Goal: Find contact information: Find contact information

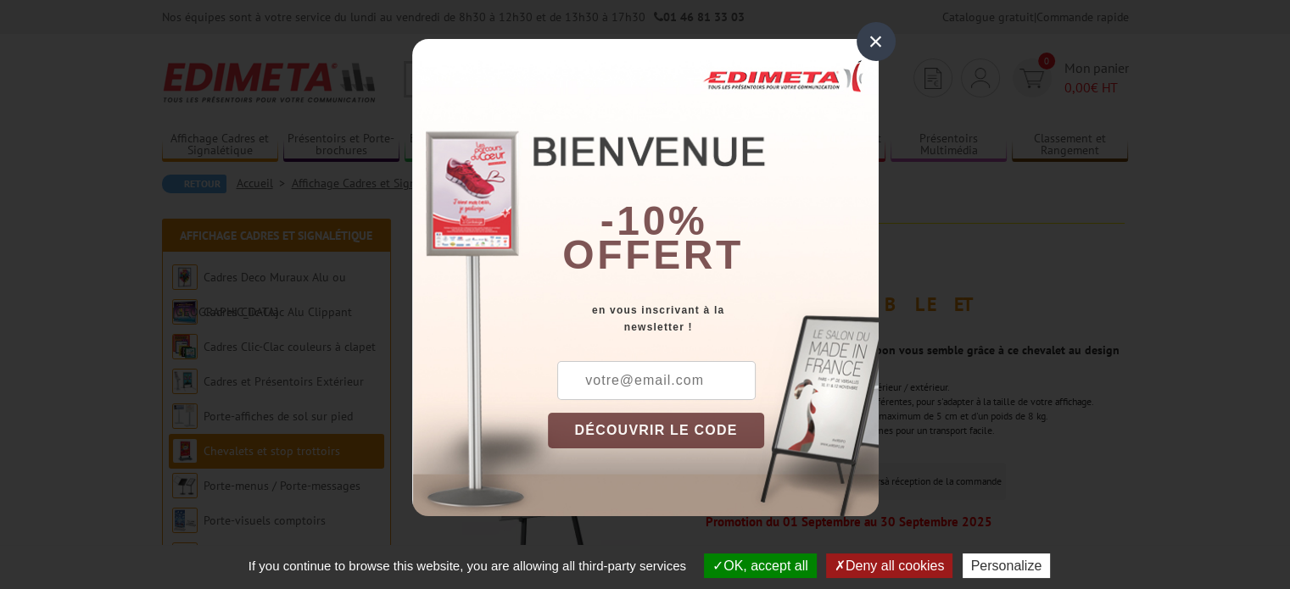
click at [869, 36] on div "×" at bounding box center [876, 41] width 39 height 39
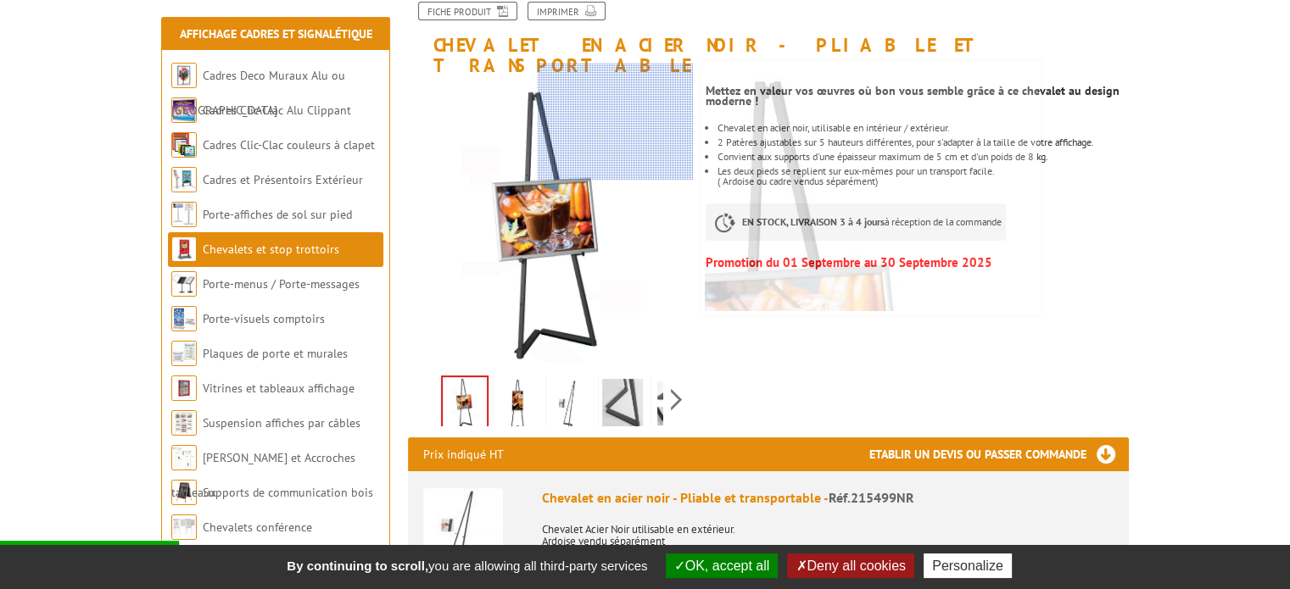
scroll to position [424, 0]
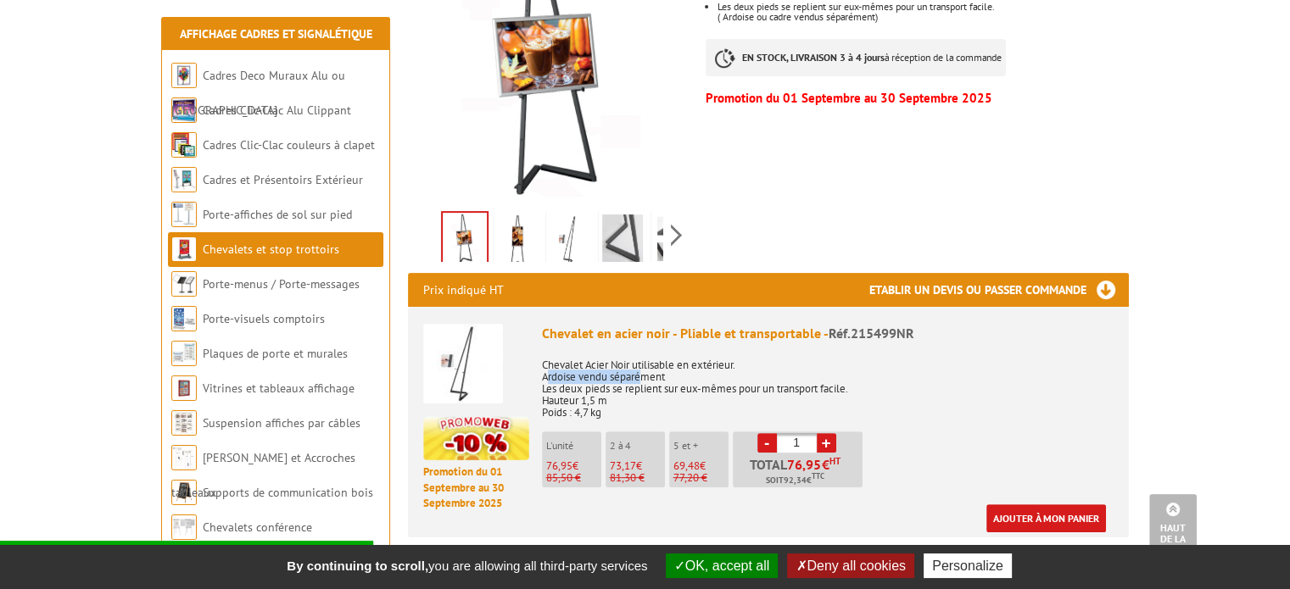
drag, startPoint x: 544, startPoint y: 355, endPoint x: 639, endPoint y: 355, distance: 95.0
click at [639, 355] on p "Chevalet Acier Noir utilisable en extérieur. Ardoise vendu séparément Les deux …" at bounding box center [828, 383] width 572 height 71
click at [533, 347] on li "Promotion du 01 Septembre au 30 Septembre 2025 Chevalet en acier noir - Pliable…" at bounding box center [768, 420] width 690 height 226
drag, startPoint x: 536, startPoint y: 355, endPoint x: 671, endPoint y: 355, distance: 134.9
click at [671, 355] on li "Promotion du 01 Septembre au 30 Septembre 2025 Chevalet en acier noir - Pliable…" at bounding box center [768, 420] width 690 height 226
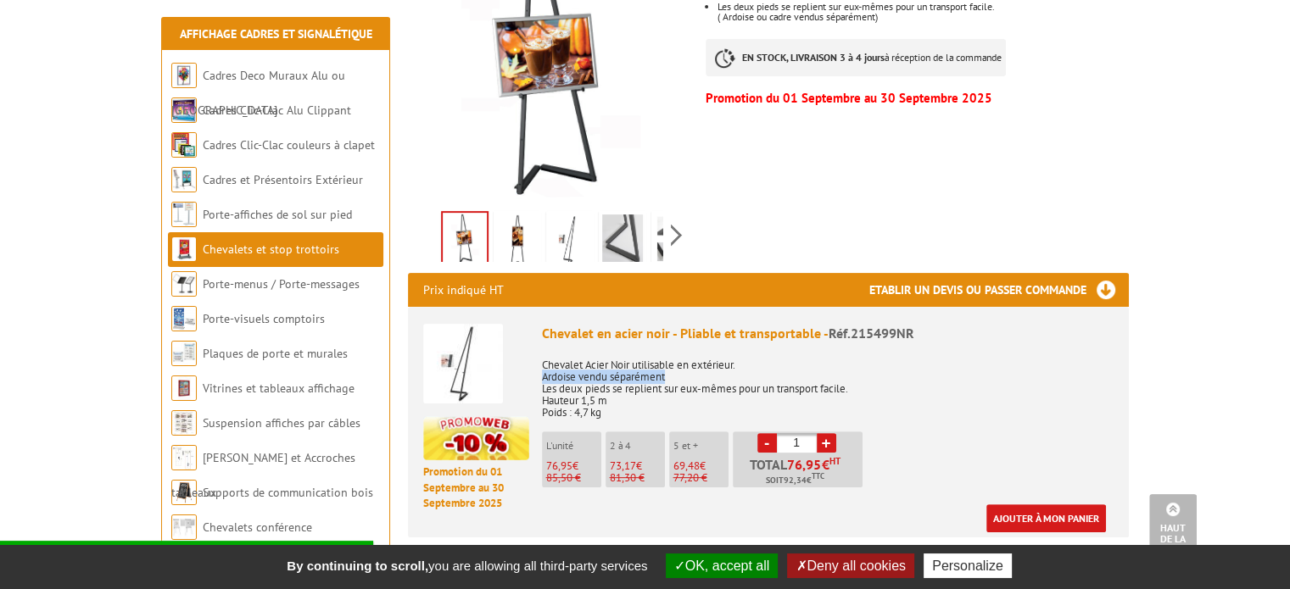
copy p "Ardoise vendu séparément"
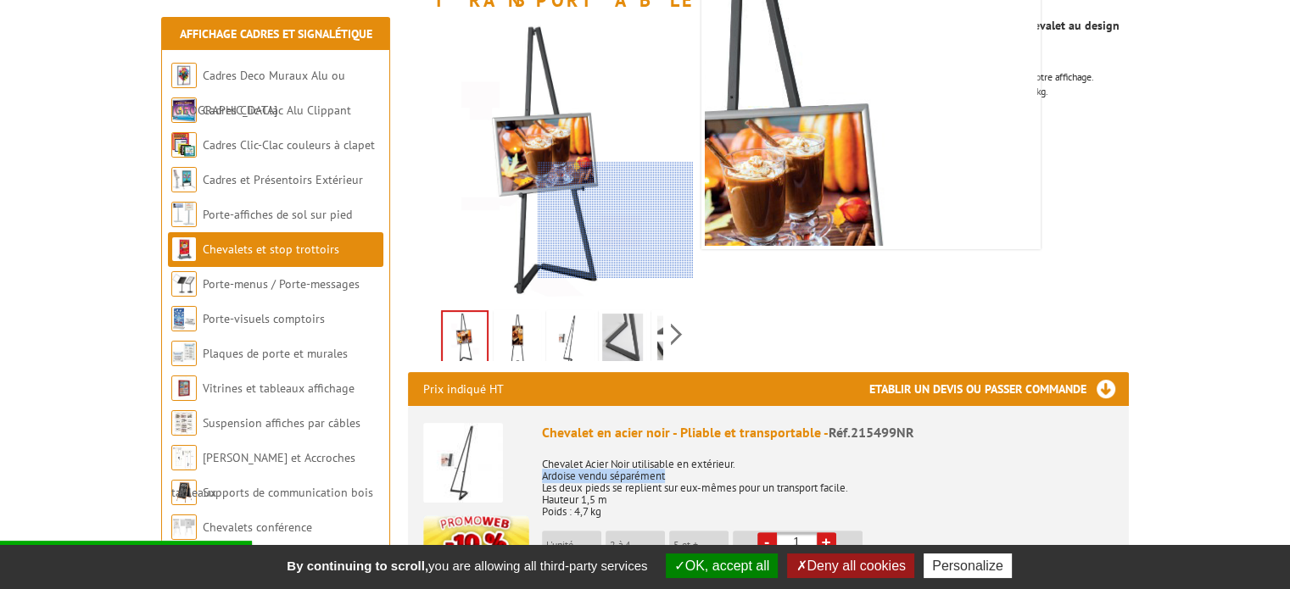
scroll to position [339, 0]
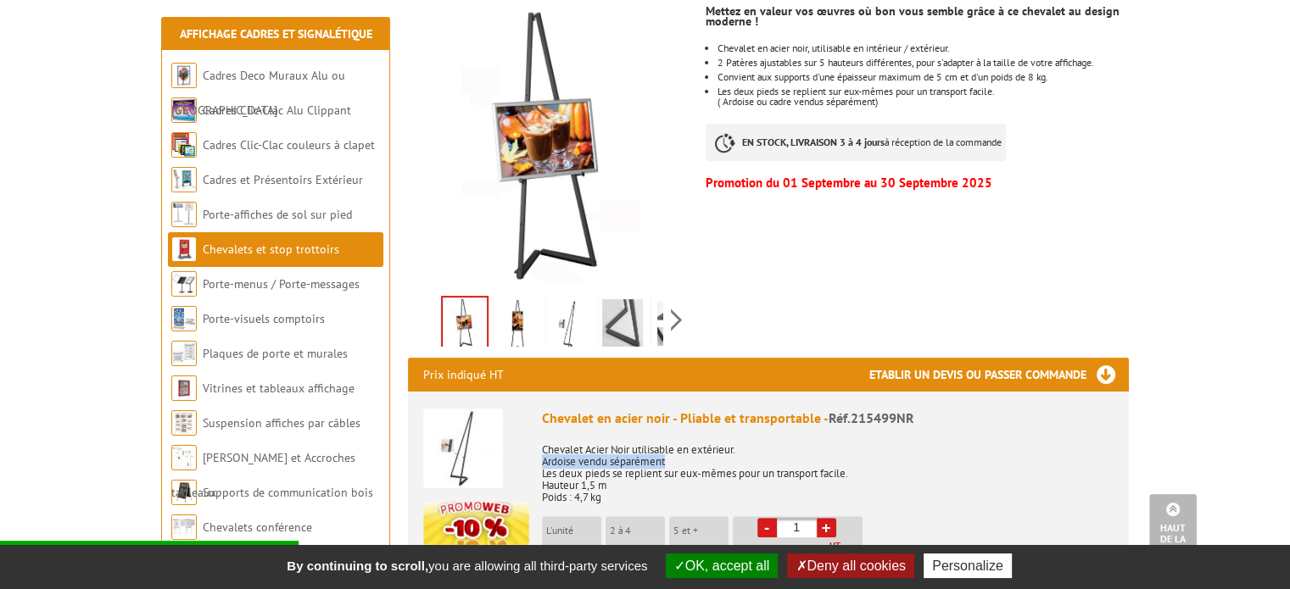
click at [525, 306] on img at bounding box center [517, 325] width 41 height 53
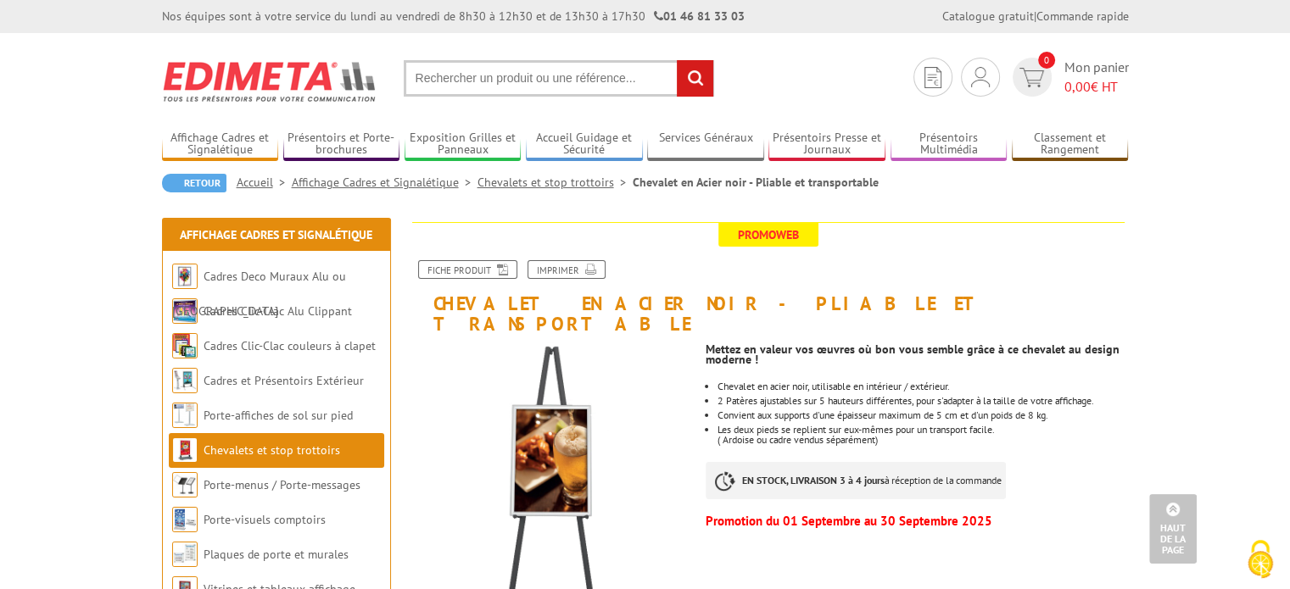
scroll to position [0, 0]
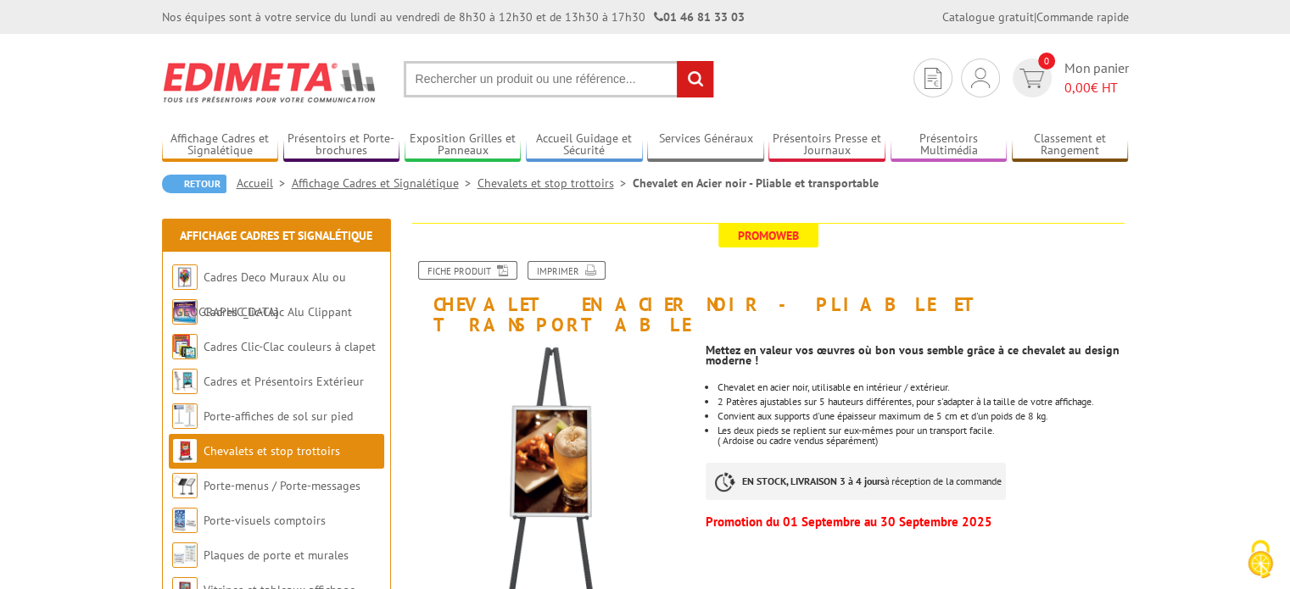
click at [193, 69] on img at bounding box center [270, 82] width 216 height 63
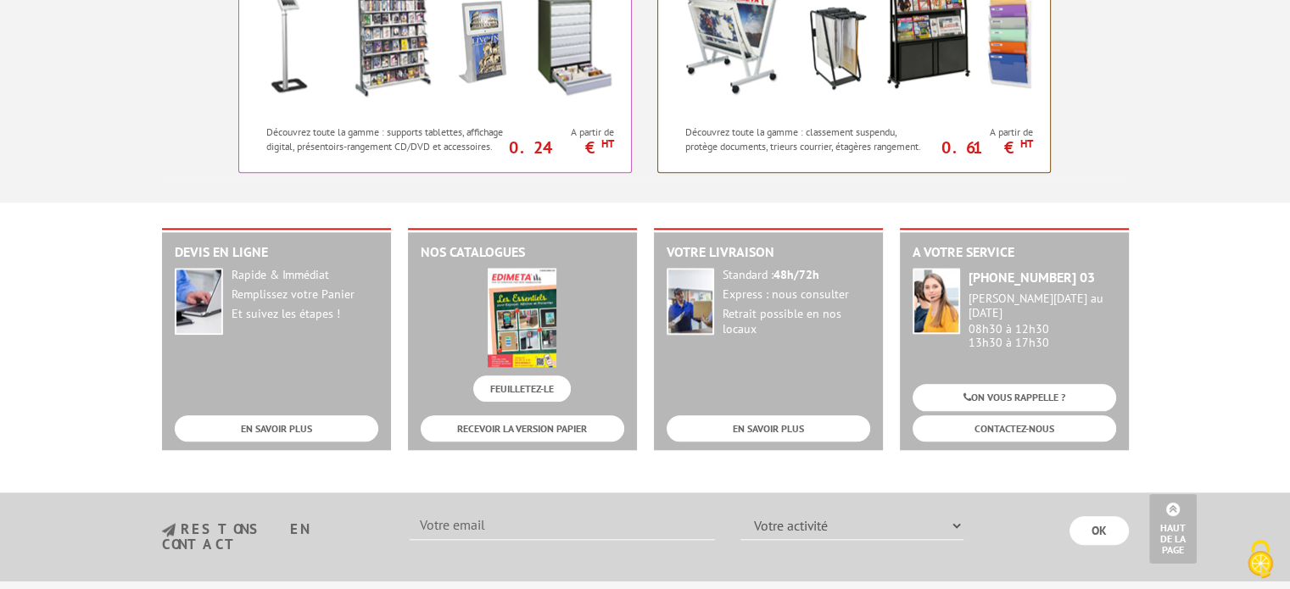
scroll to position [1908, 0]
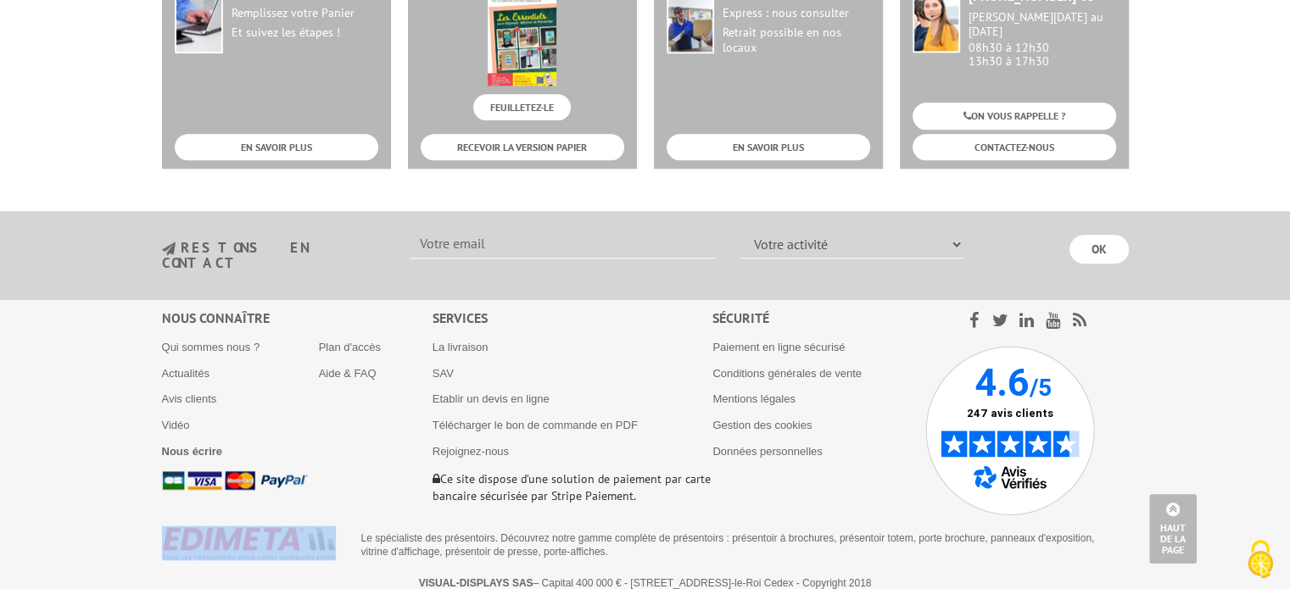
drag, startPoint x: 148, startPoint y: 518, endPoint x: 200, endPoint y: 522, distance: 52.8
click at [200, 522] on footer "Nous connaître Qui sommes nous ? Actualités Avis clients Vidéo Nous écrire Plan…" at bounding box center [645, 451] width 1290 height 302
drag, startPoint x: 660, startPoint y: 567, endPoint x: 576, endPoint y: 569, distance: 84.0
click at [576, 578] on p "VISUAL-DISPLAYS SAS – Capital 400 000 € - [STREET_ADDRESS] Cedex - Copyright 20…" at bounding box center [645, 584] width 936 height 12
copy p "[STREET_ADDRESS]"
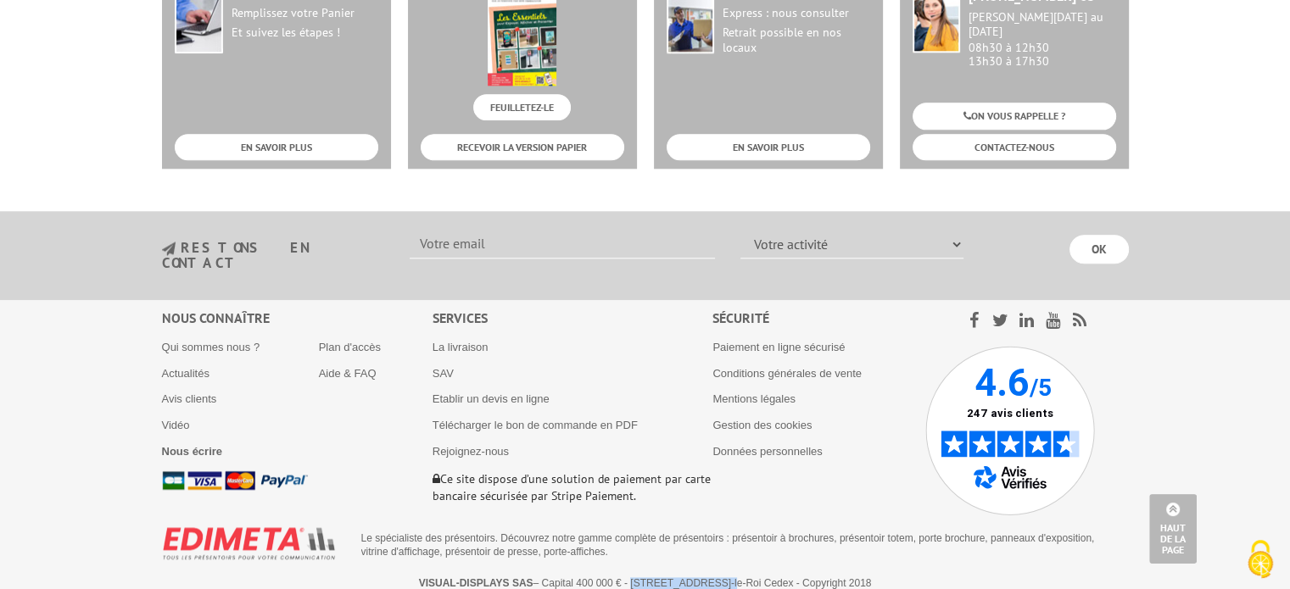
drag, startPoint x: 672, startPoint y: 570, endPoint x: 848, endPoint y: 568, distance: 176.4
click at [848, 578] on p "VISUAL-DISPLAYS SAS – Capital 400 000 € - [STREET_ADDRESS] Cedex - Copyright 20…" at bounding box center [645, 584] width 936 height 12
click at [212, 341] on link "Qui sommes nous ?" at bounding box center [211, 347] width 98 height 13
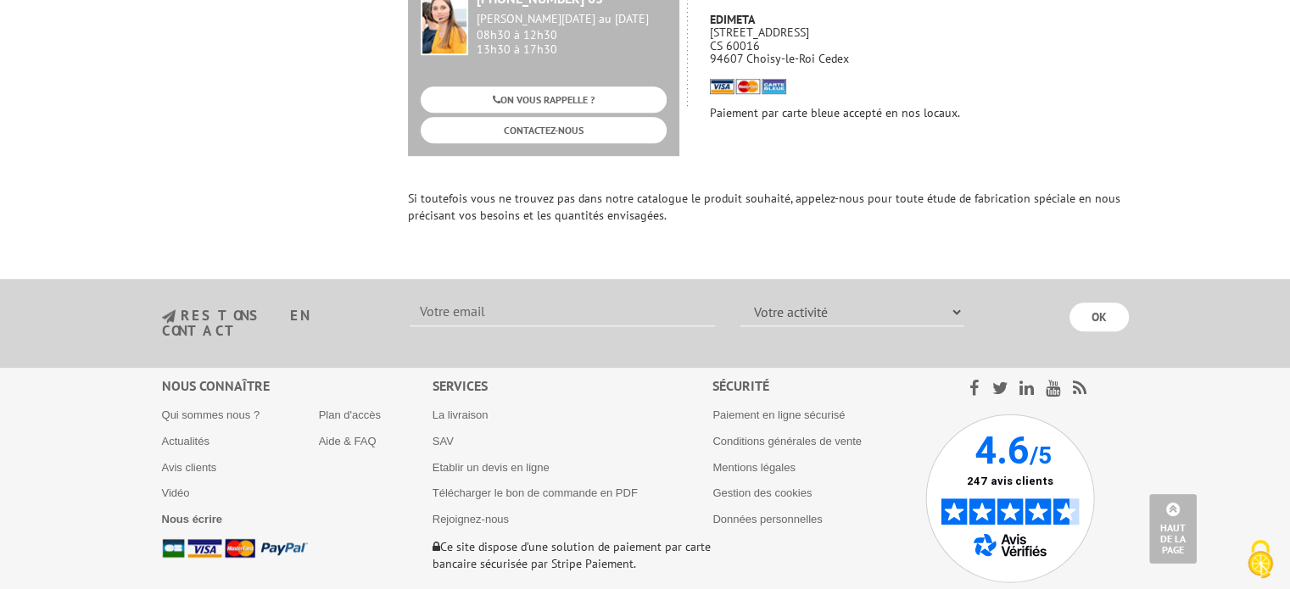
scroll to position [1392, 0]
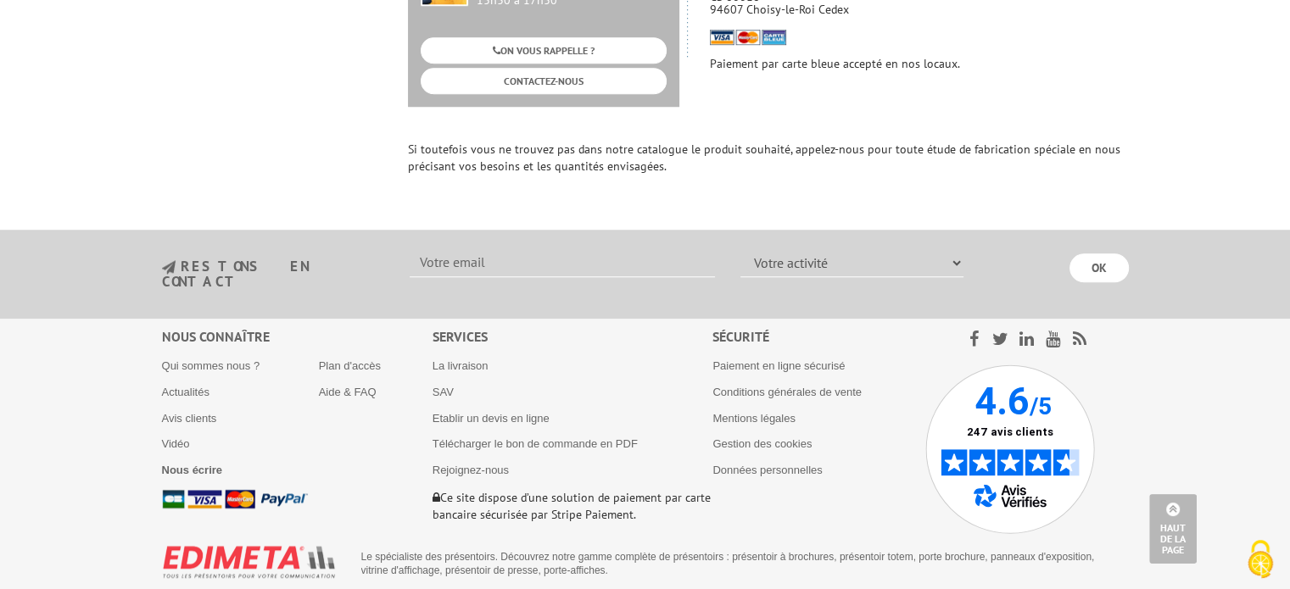
click at [337, 359] on ul "Plan d'accès Aide & FAQ" at bounding box center [376, 385] width 114 height 53
click at [181, 464] on b "Nous écrire" at bounding box center [192, 470] width 61 height 13
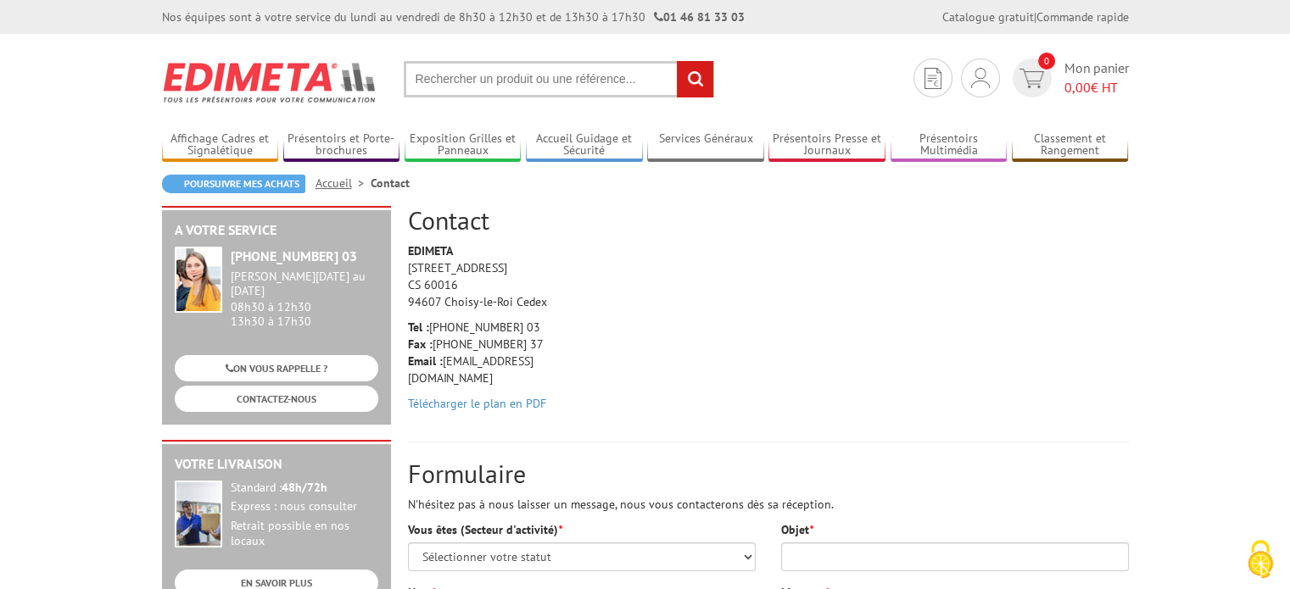
drag, startPoint x: 503, startPoint y: 296, endPoint x: 404, endPoint y: 300, distance: 99.3
click at [404, 300] on div "EDIMETA [STREET_ADDRESS] Tel : [PHONE_NUMBER] 03 Fax : [PHONE_NUMBER] 37 Email …" at bounding box center [488, 332] width 187 height 178
drag, startPoint x: 541, startPoint y: 328, endPoint x: 431, endPoint y: 327, distance: 110.3
click at [431, 327] on p "Tel : [PHONE_NUMBER] 03 Fax : [PHONE_NUMBER] 37 Email : [EMAIL_ADDRESS][DOMAIN_…" at bounding box center [488, 353] width 161 height 68
copy p "[PHONE_NUMBER] 03"
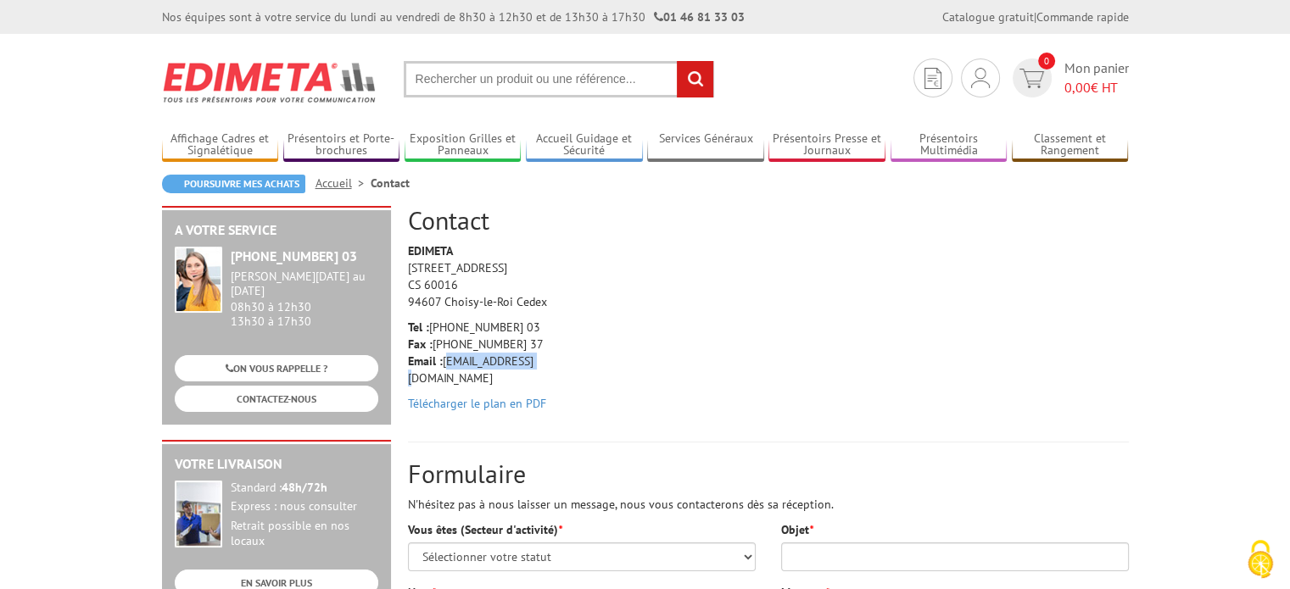
drag, startPoint x: 533, startPoint y: 361, endPoint x: 444, endPoint y: 355, distance: 89.3
click at [444, 355] on p "Tel : [PHONE_NUMBER] 03 Fax : [PHONE_NUMBER] 37 Email : [EMAIL_ADDRESS][DOMAIN_…" at bounding box center [488, 353] width 161 height 68
copy p "[EMAIL_ADDRESS][DOMAIN_NAME]"
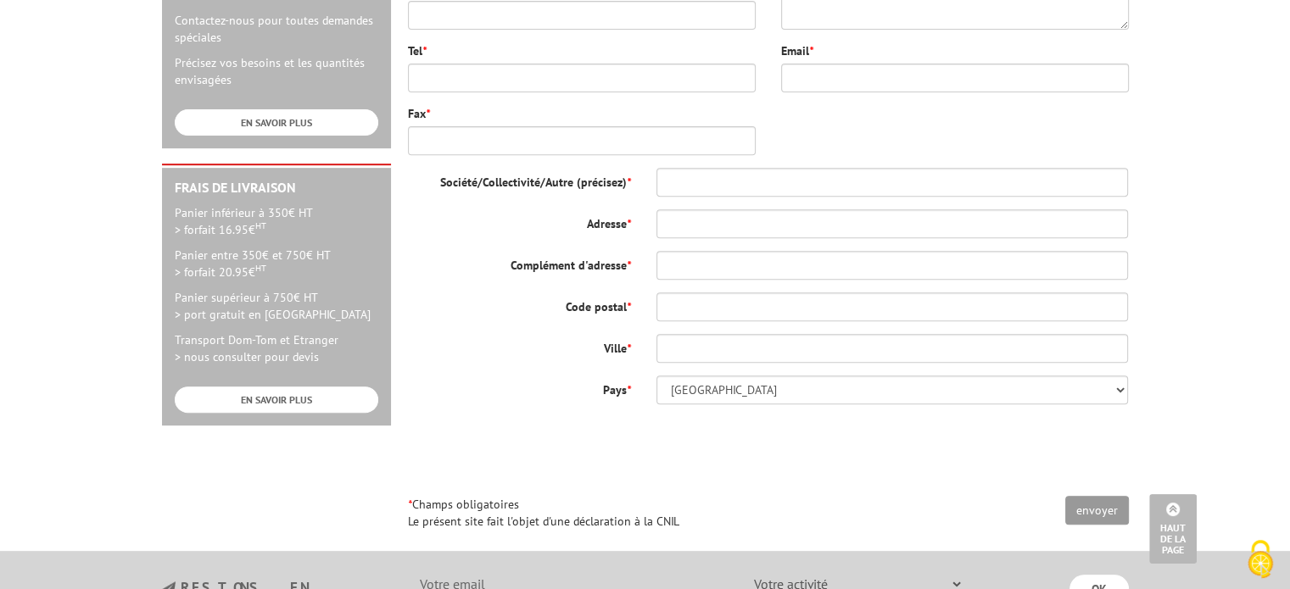
scroll to position [584, 0]
